Goal: Check status: Check status

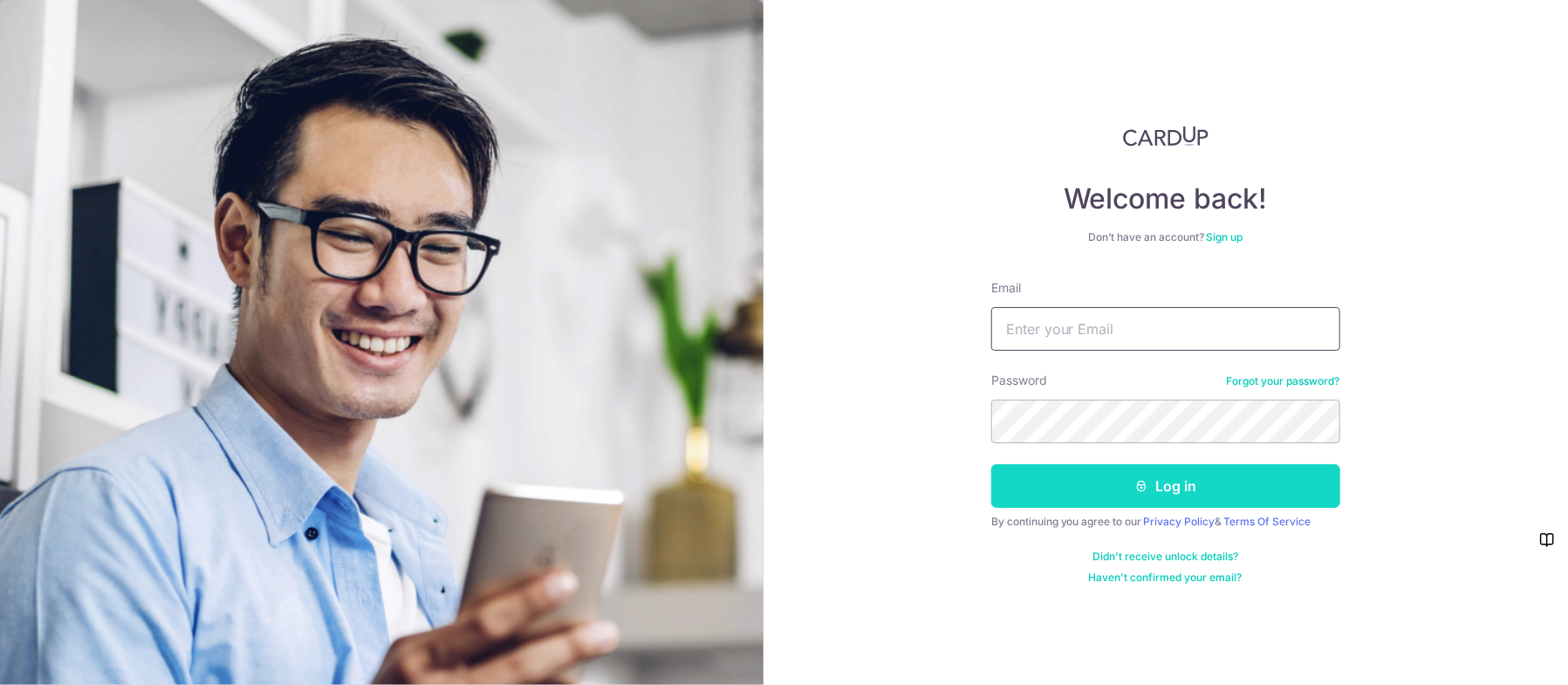
type input "Kywong@post.com"
click at [1066, 500] on button "Log in" at bounding box center [1165, 486] width 349 height 43
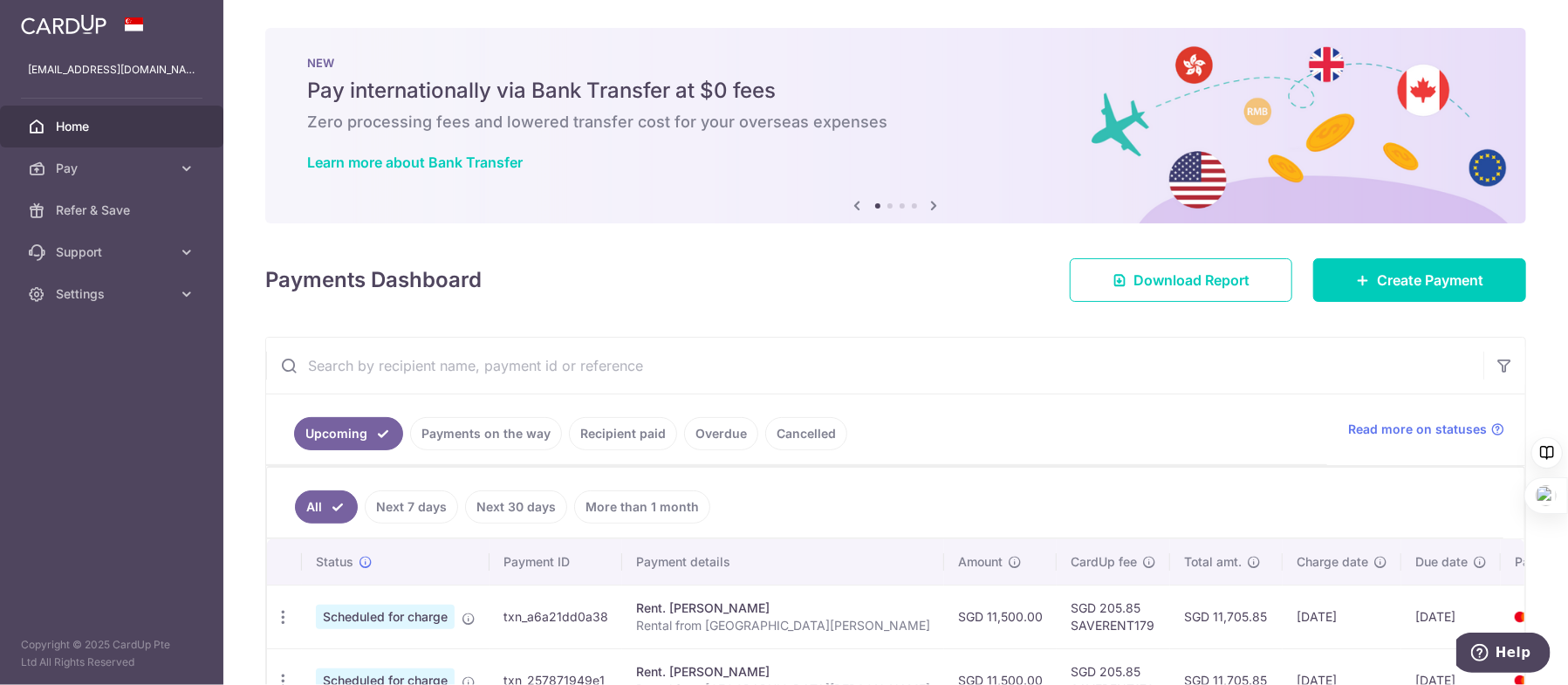
click at [479, 439] on link "Payments on the way" at bounding box center [486, 434] width 152 height 33
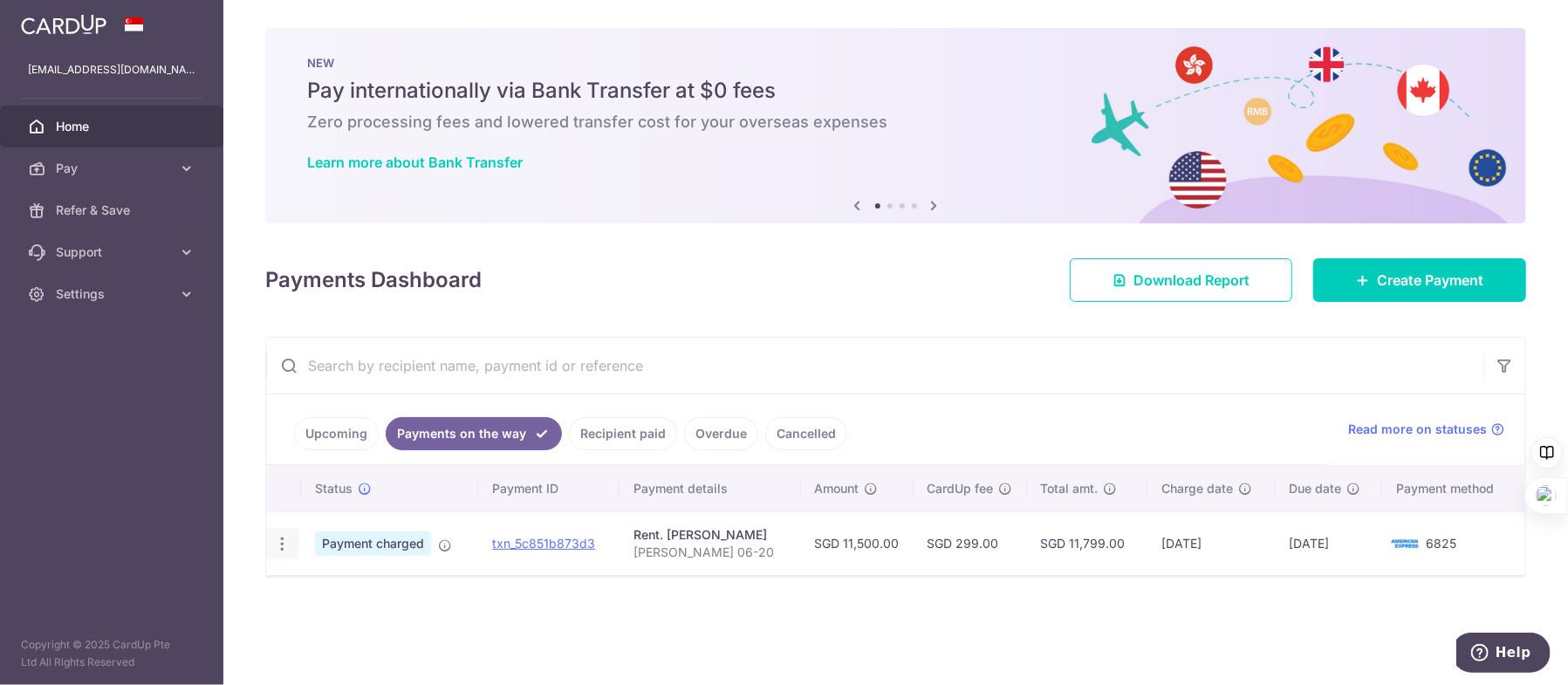
click at [288, 543] on icon "button" at bounding box center [281, 543] width 18 height 18
click at [520, 600] on div "Status Payment ID Payment details Amount CardUp fee Total amt. Charge date Due …" at bounding box center [895, 554] width 1259 height 176
click at [567, 539] on link "txn_5c851b873d3" at bounding box center [543, 543] width 103 height 15
click at [576, 539] on link "txn_5c851b873d3" at bounding box center [543, 543] width 103 height 15
